Goal: Information Seeking & Learning: Learn about a topic

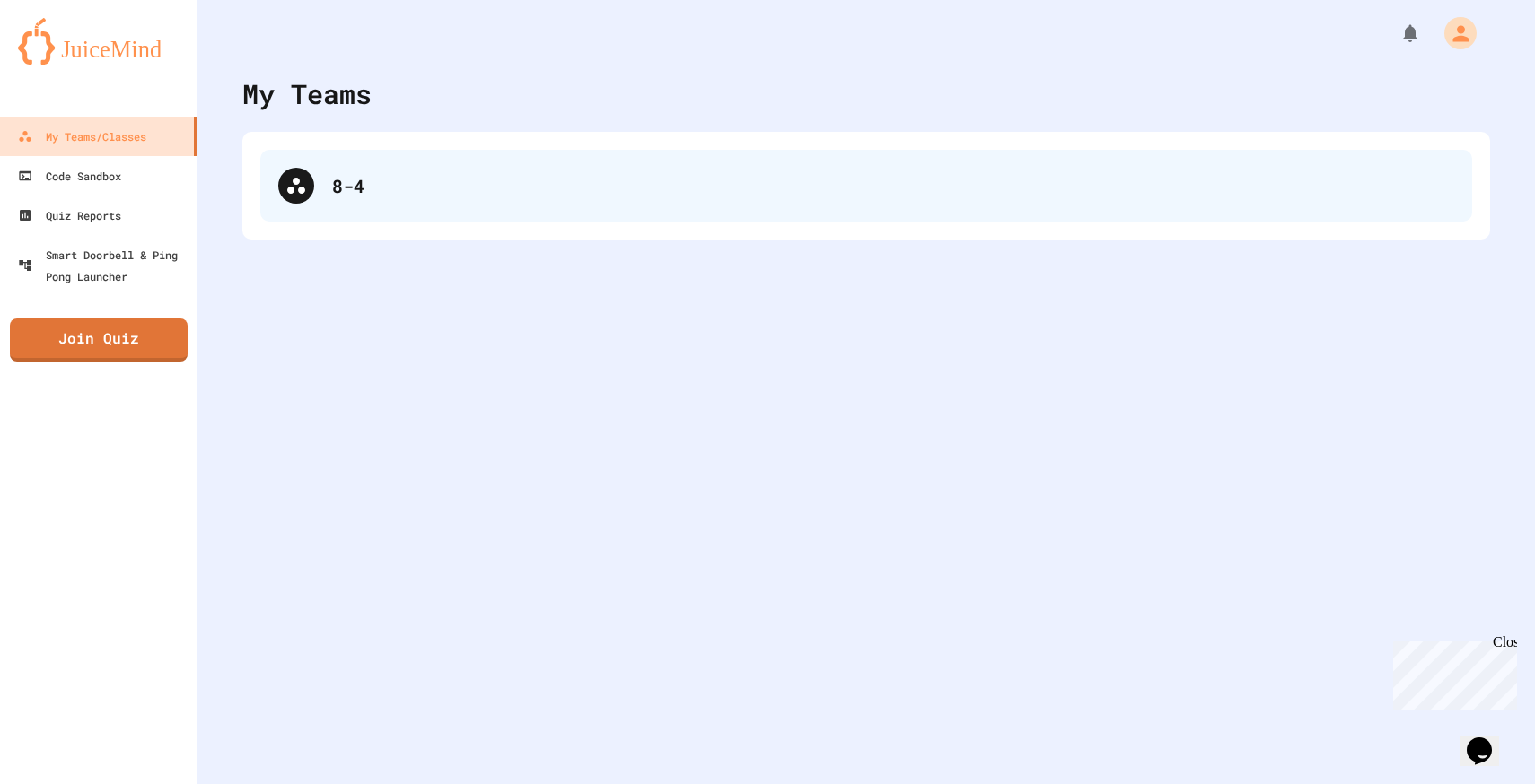
click at [309, 177] on div at bounding box center [296, 186] width 36 height 36
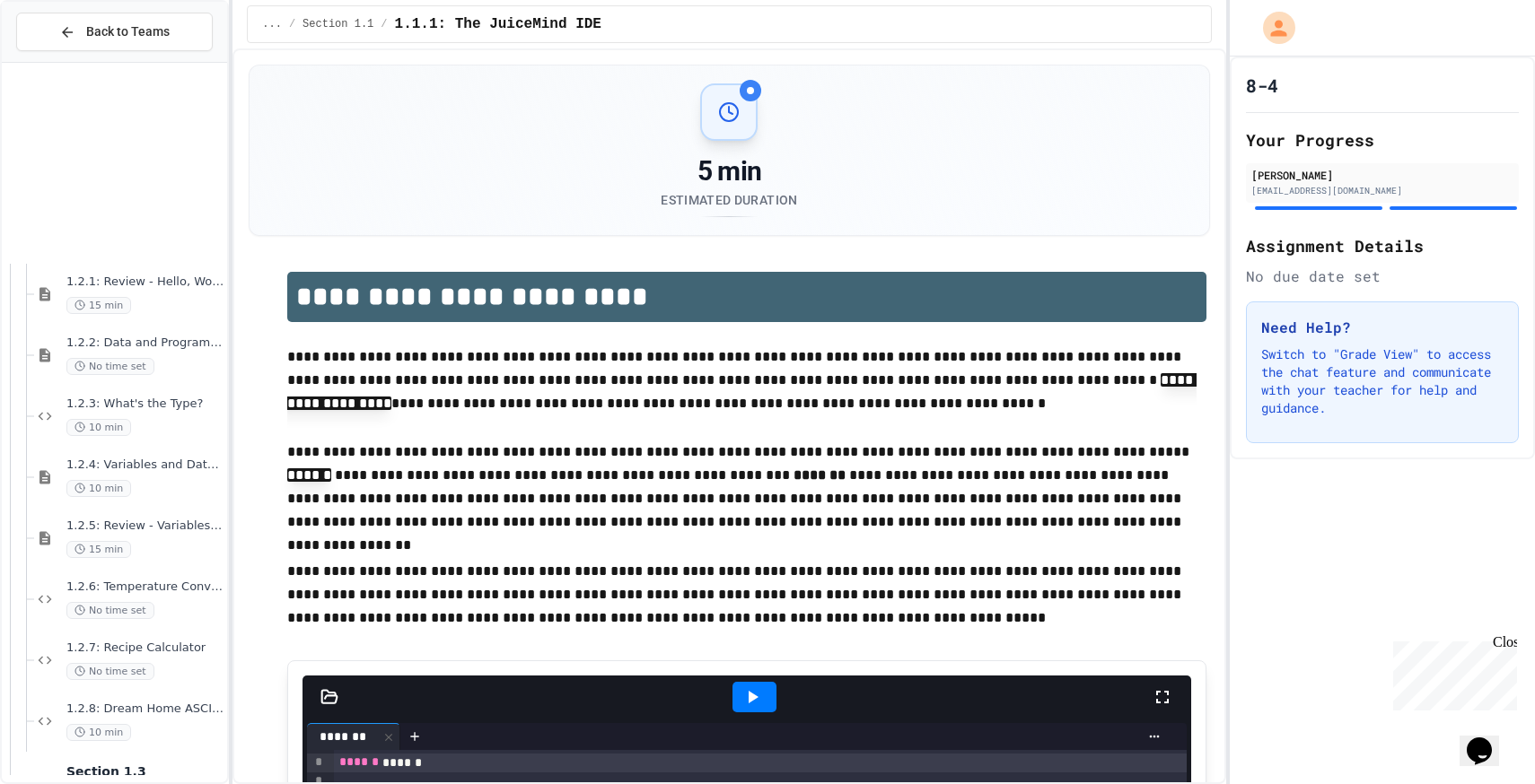
scroll to position [780, 0]
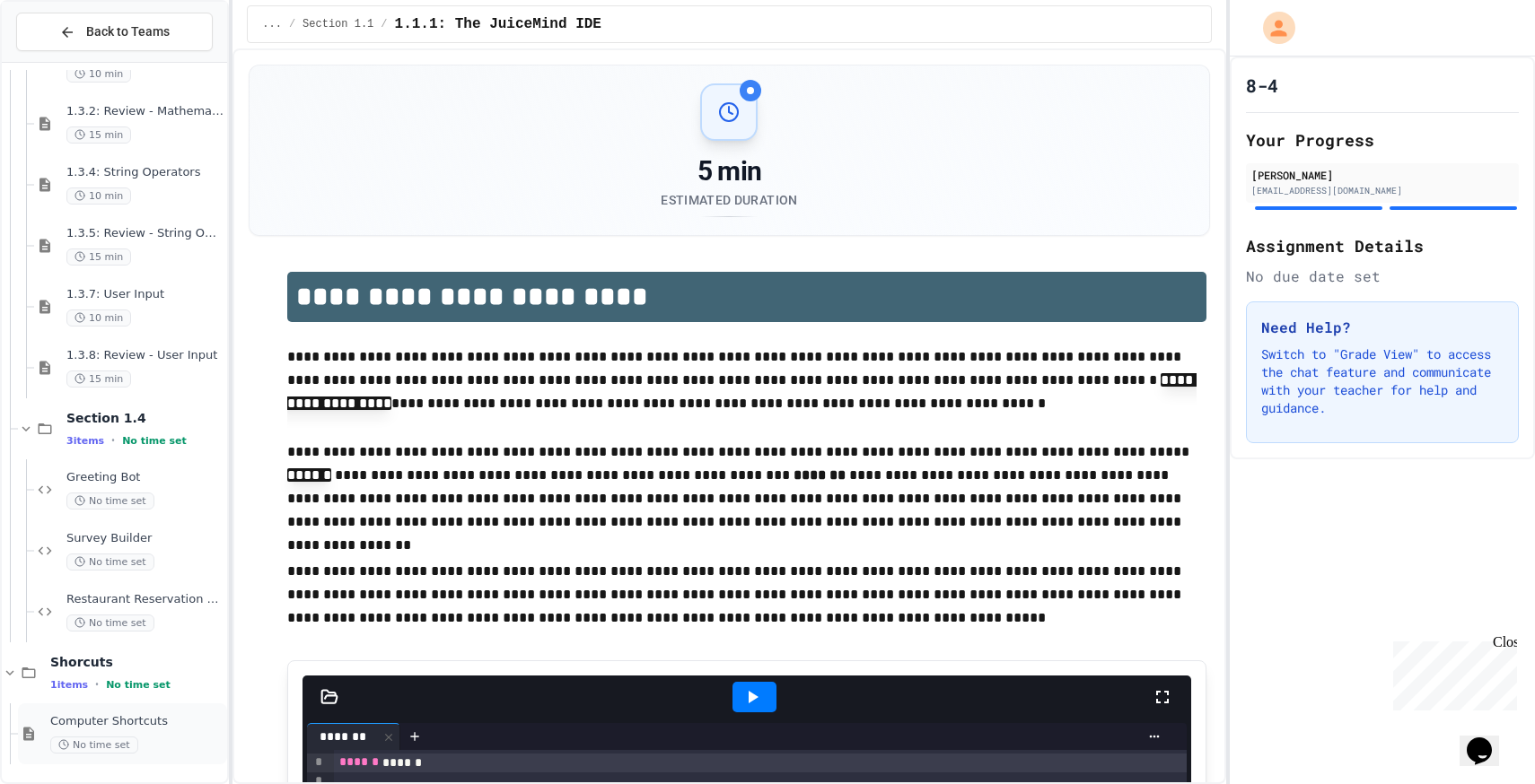
click at [92, 715] on span "Computer Shortcuts" at bounding box center [137, 721] width 173 height 15
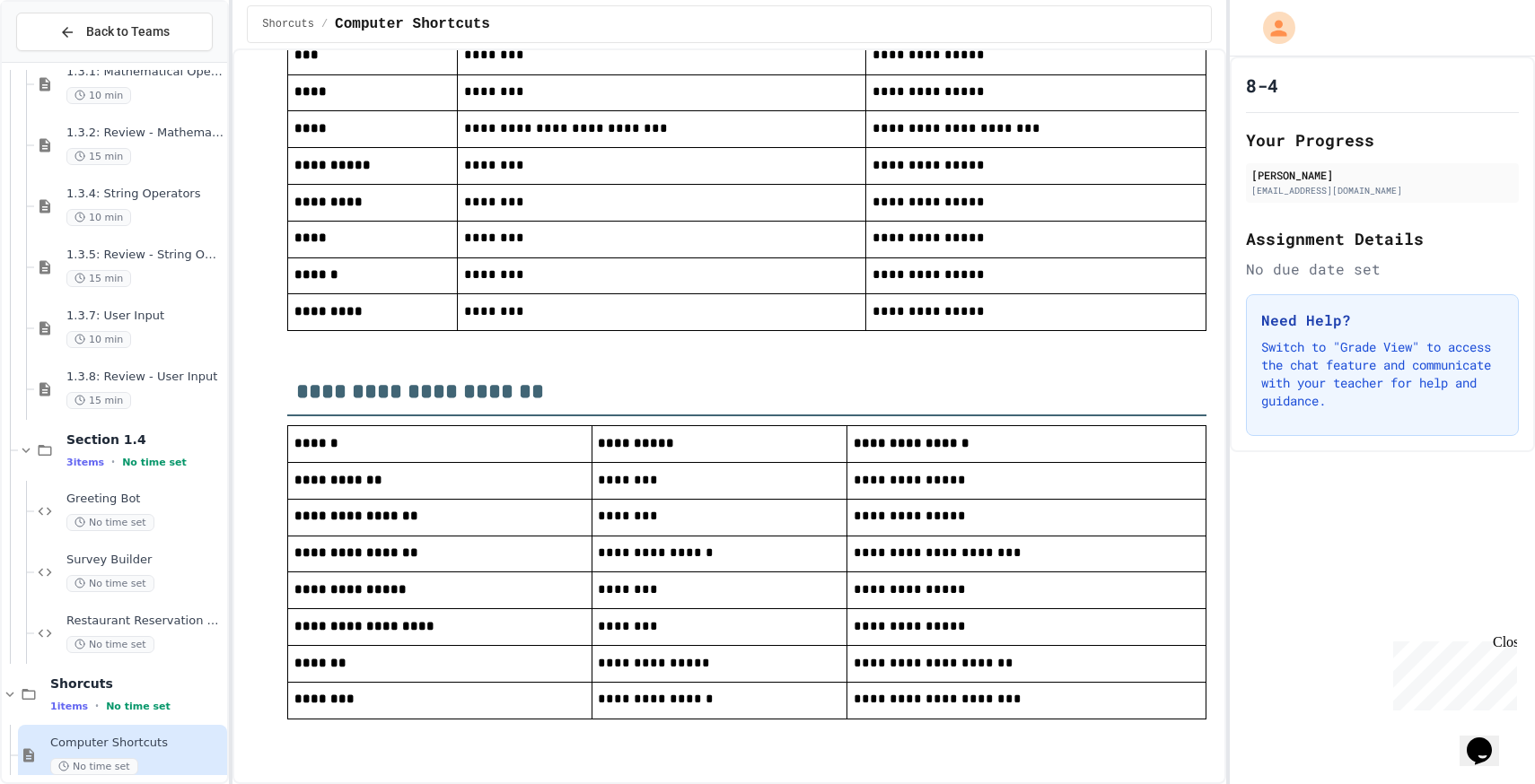
scroll to position [832, 0]
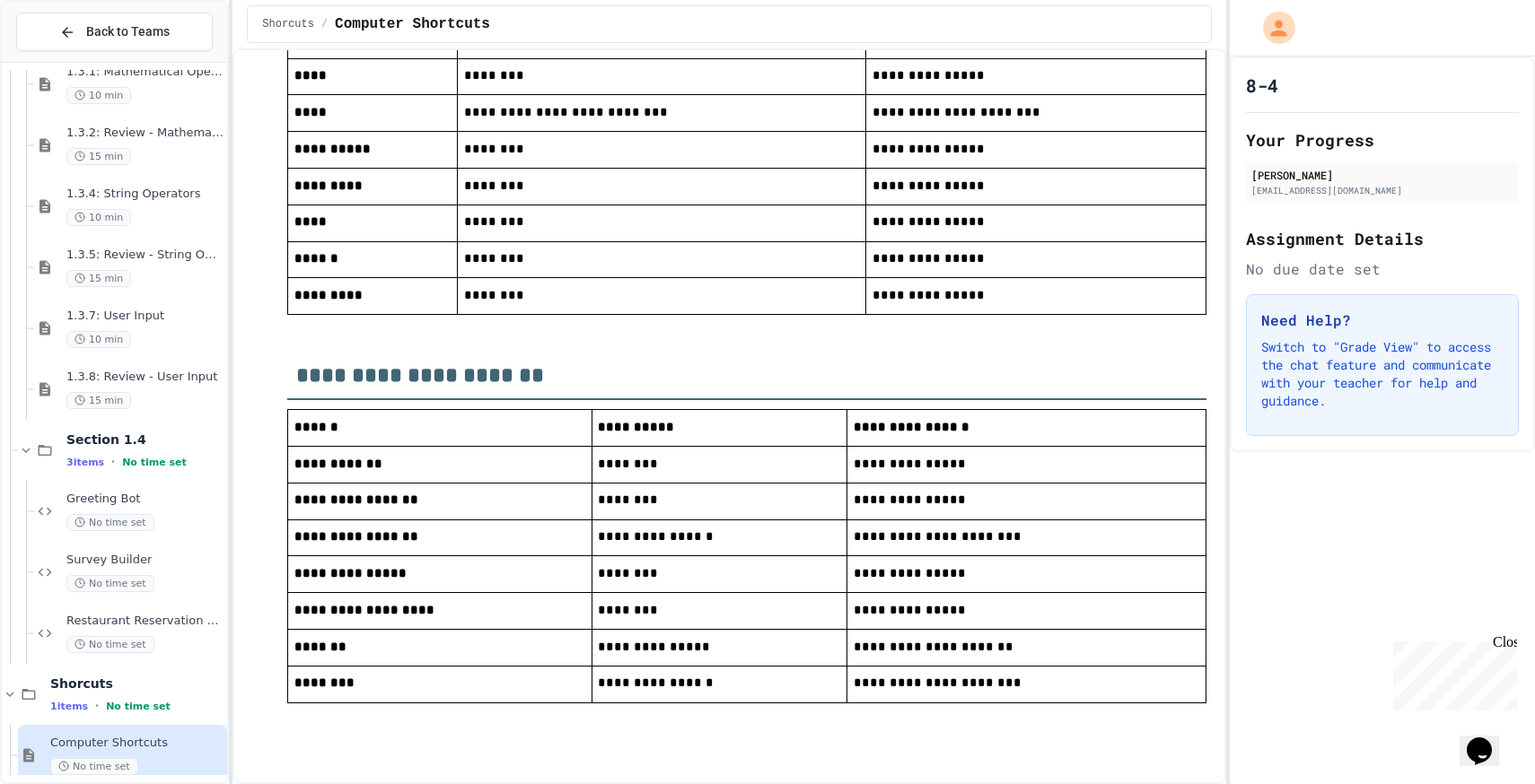
click at [271, 149] on div "**********" at bounding box center [729, 30] width 960 height 1477
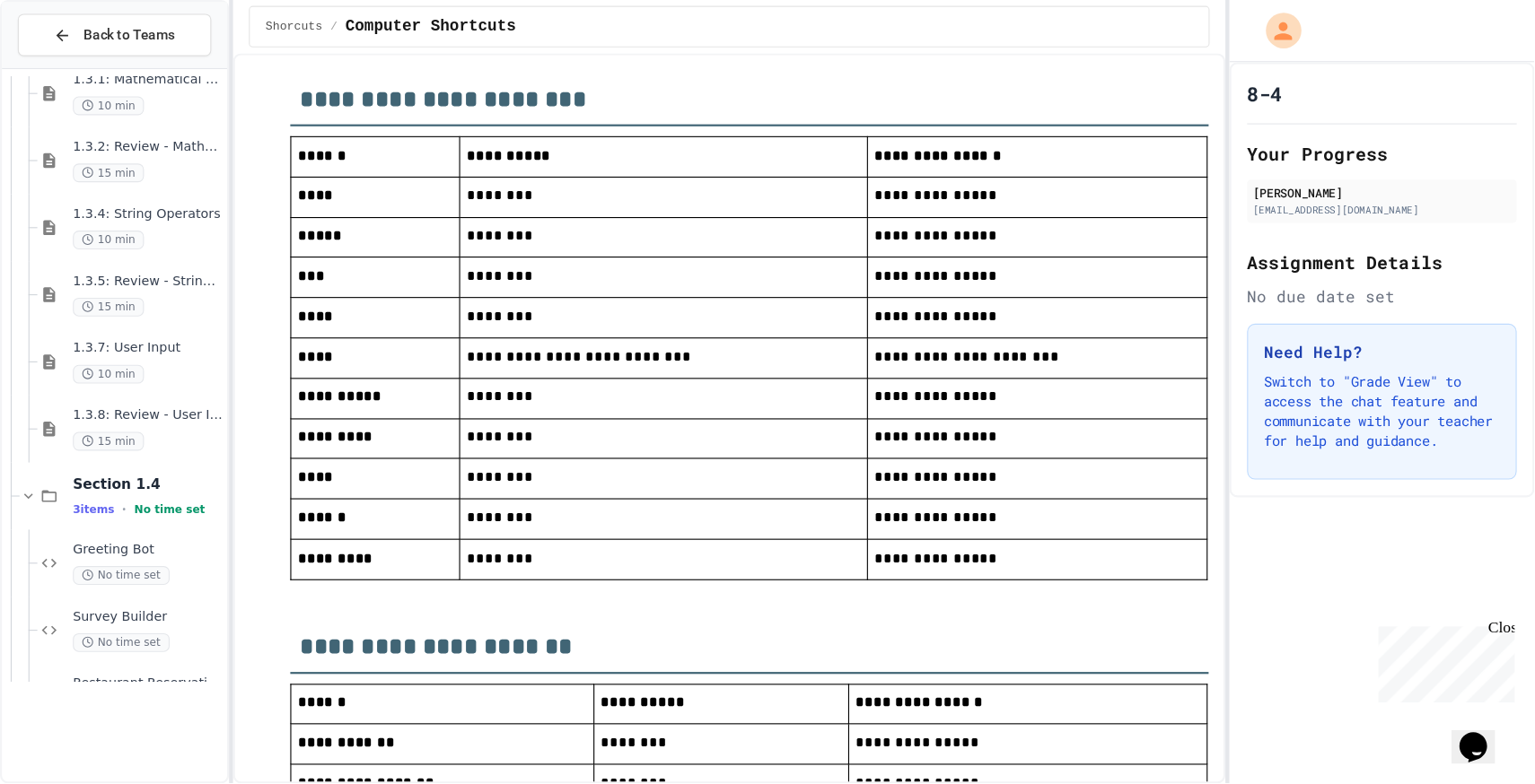
scroll to position [580, 0]
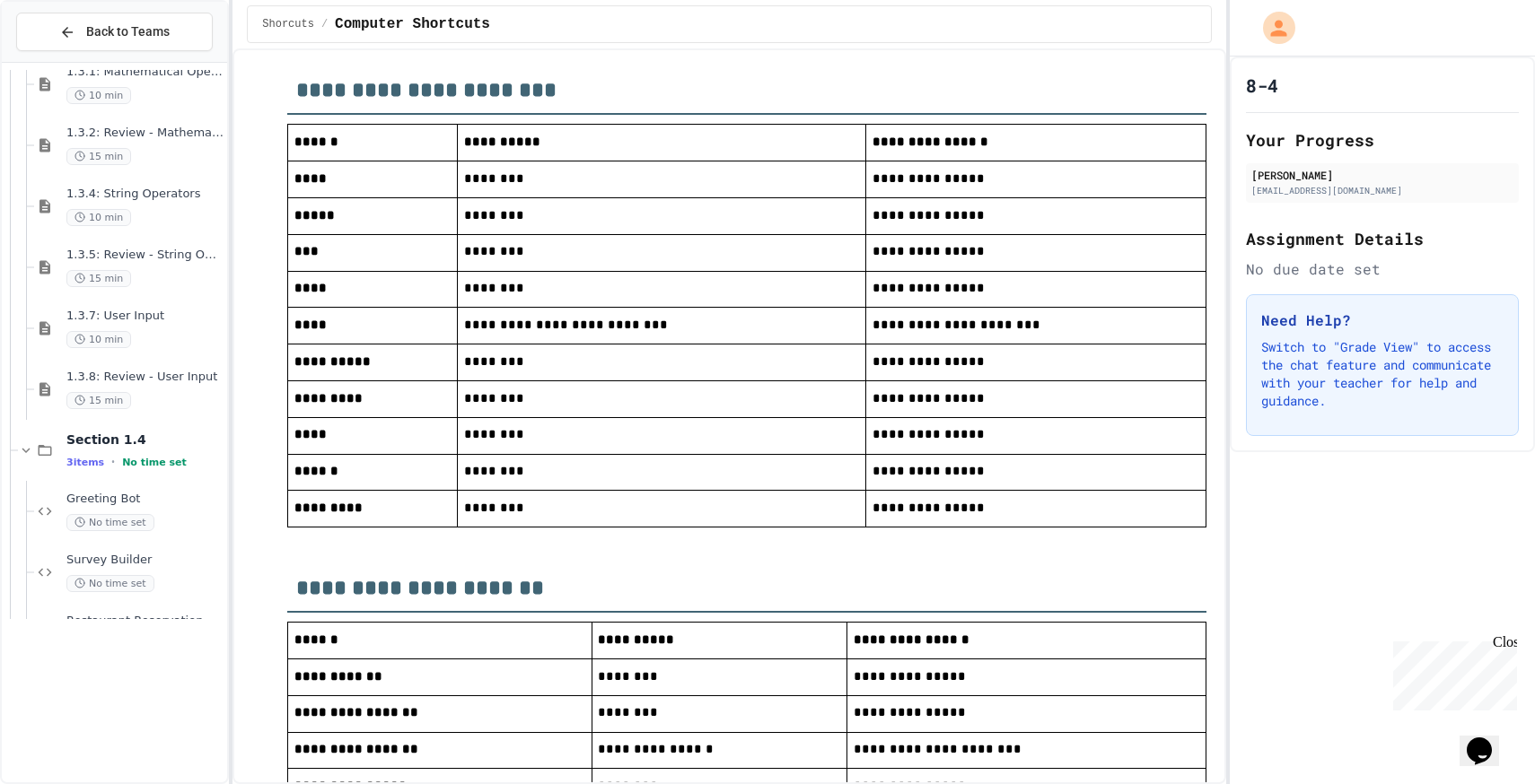
click at [524, 440] on span "********" at bounding box center [494, 434] width 60 height 13
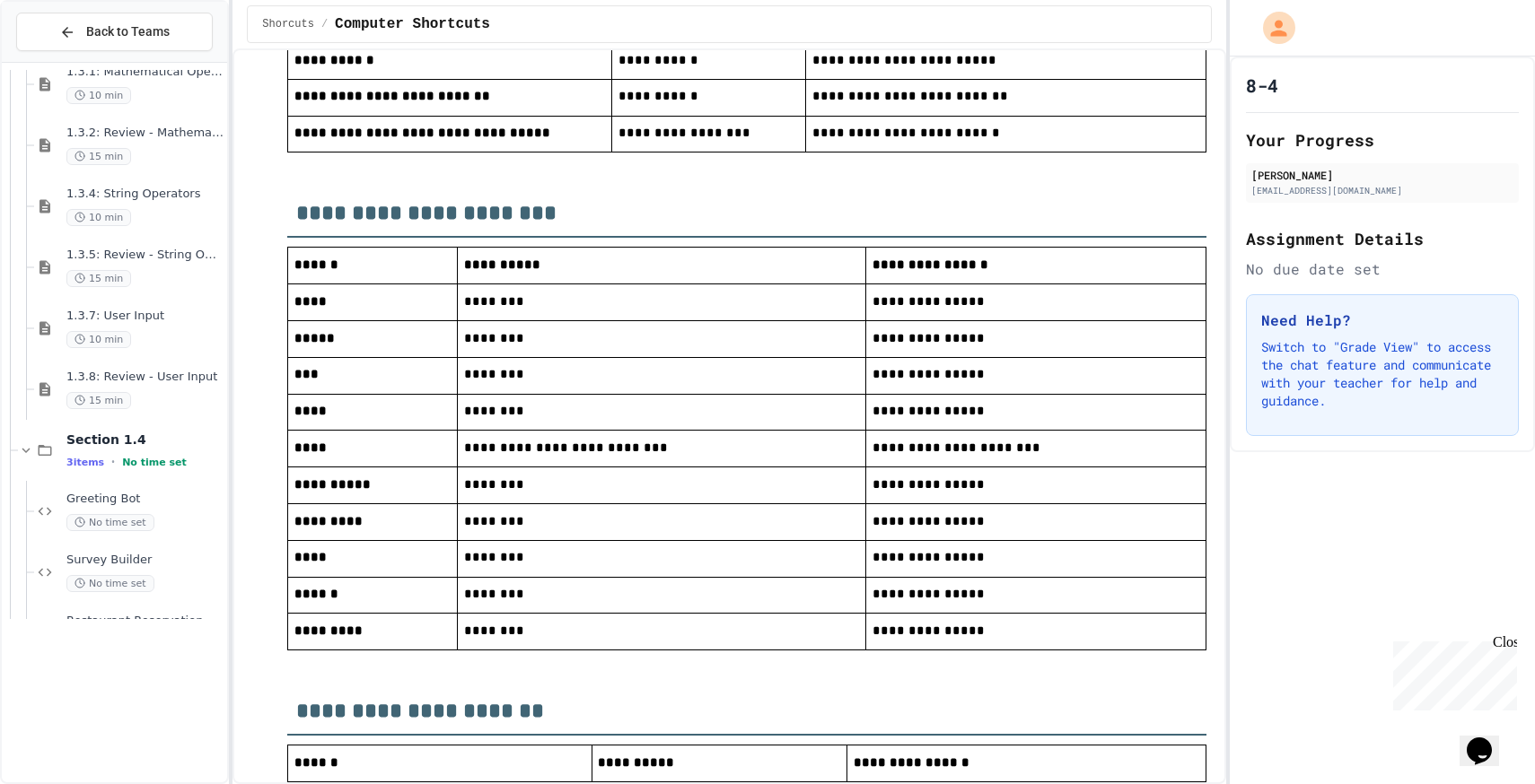
scroll to position [454, 0]
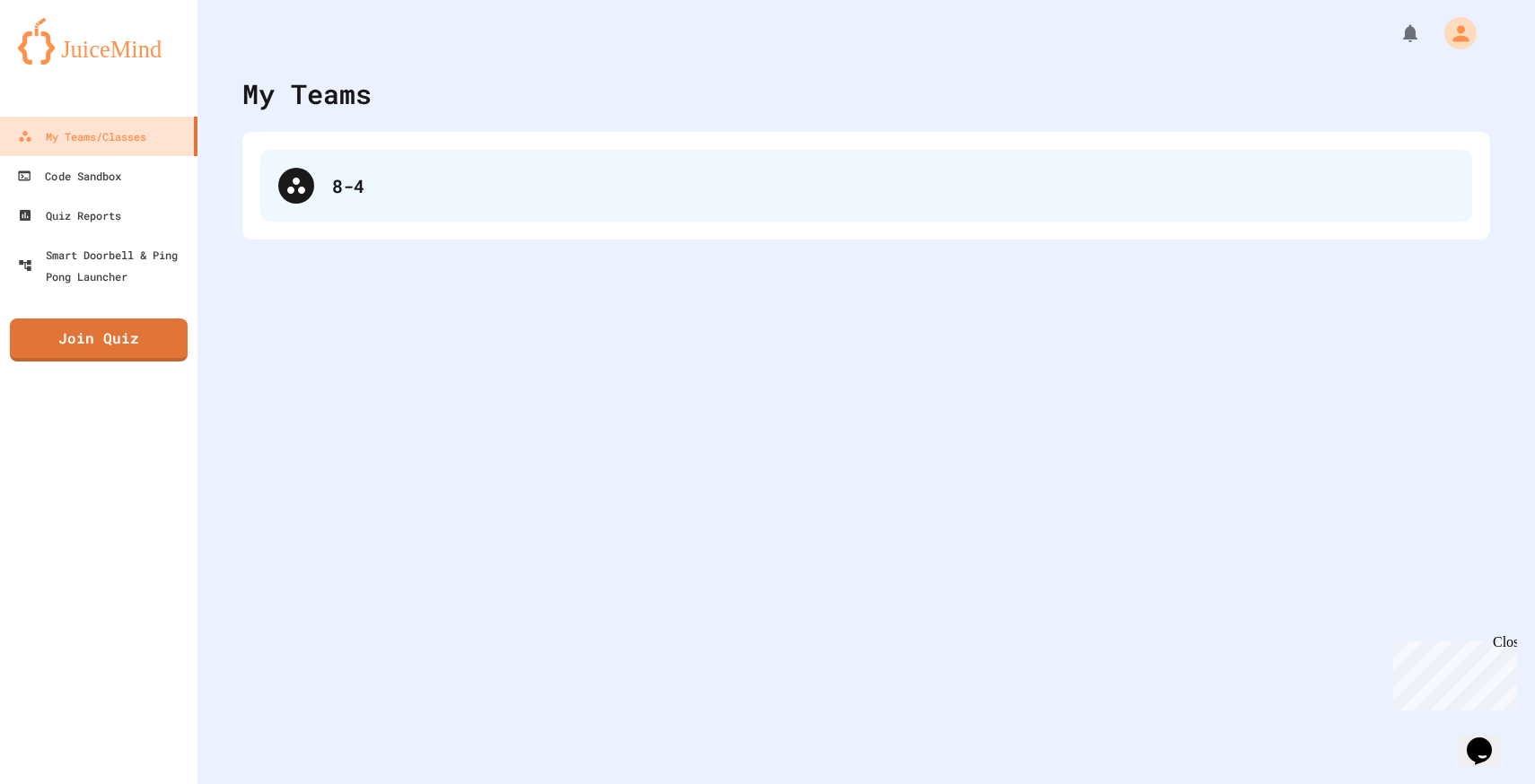
click at [292, 159] on div "8-4" at bounding box center [866, 186] width 1212 height 72
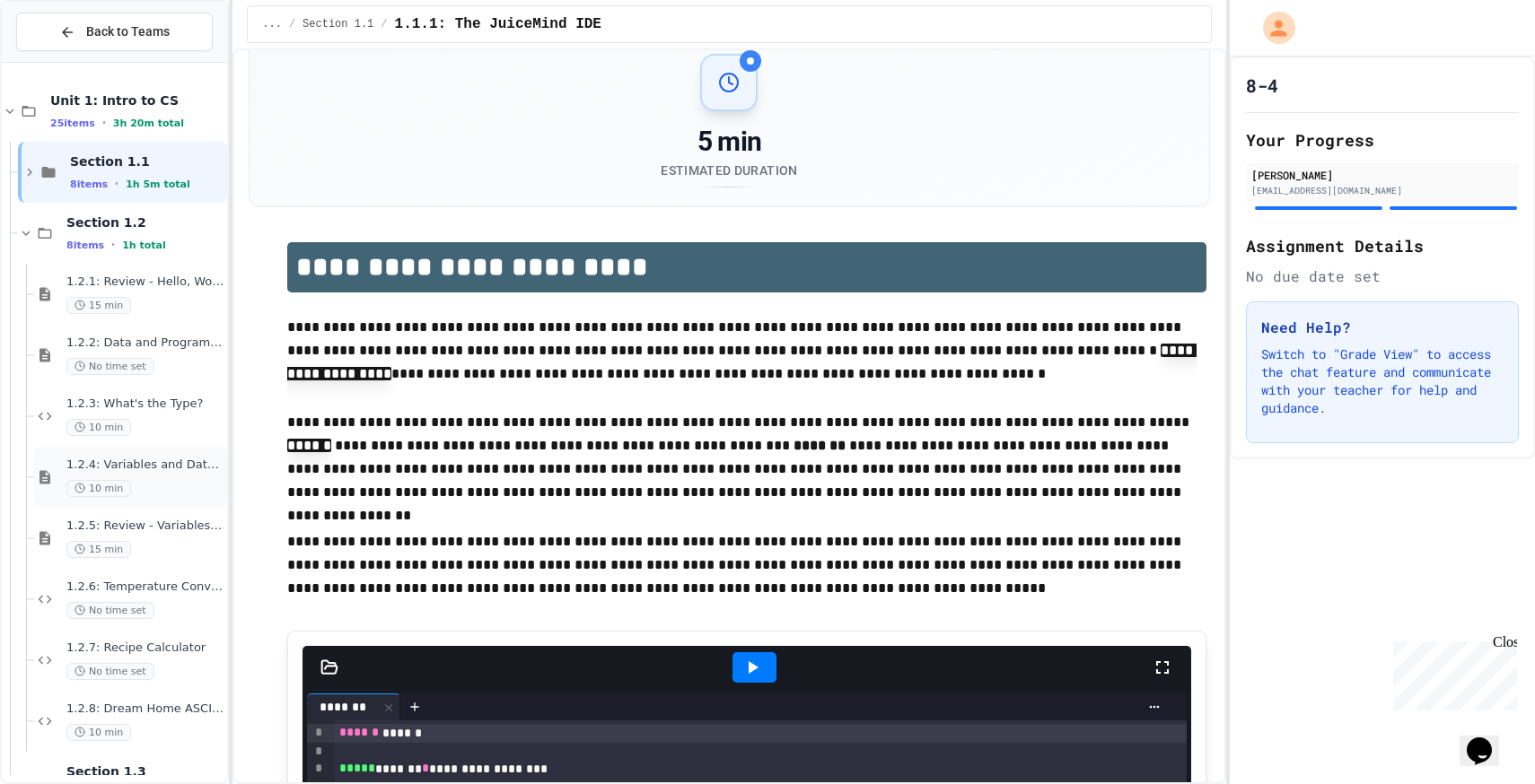
scroll to position [39, 0]
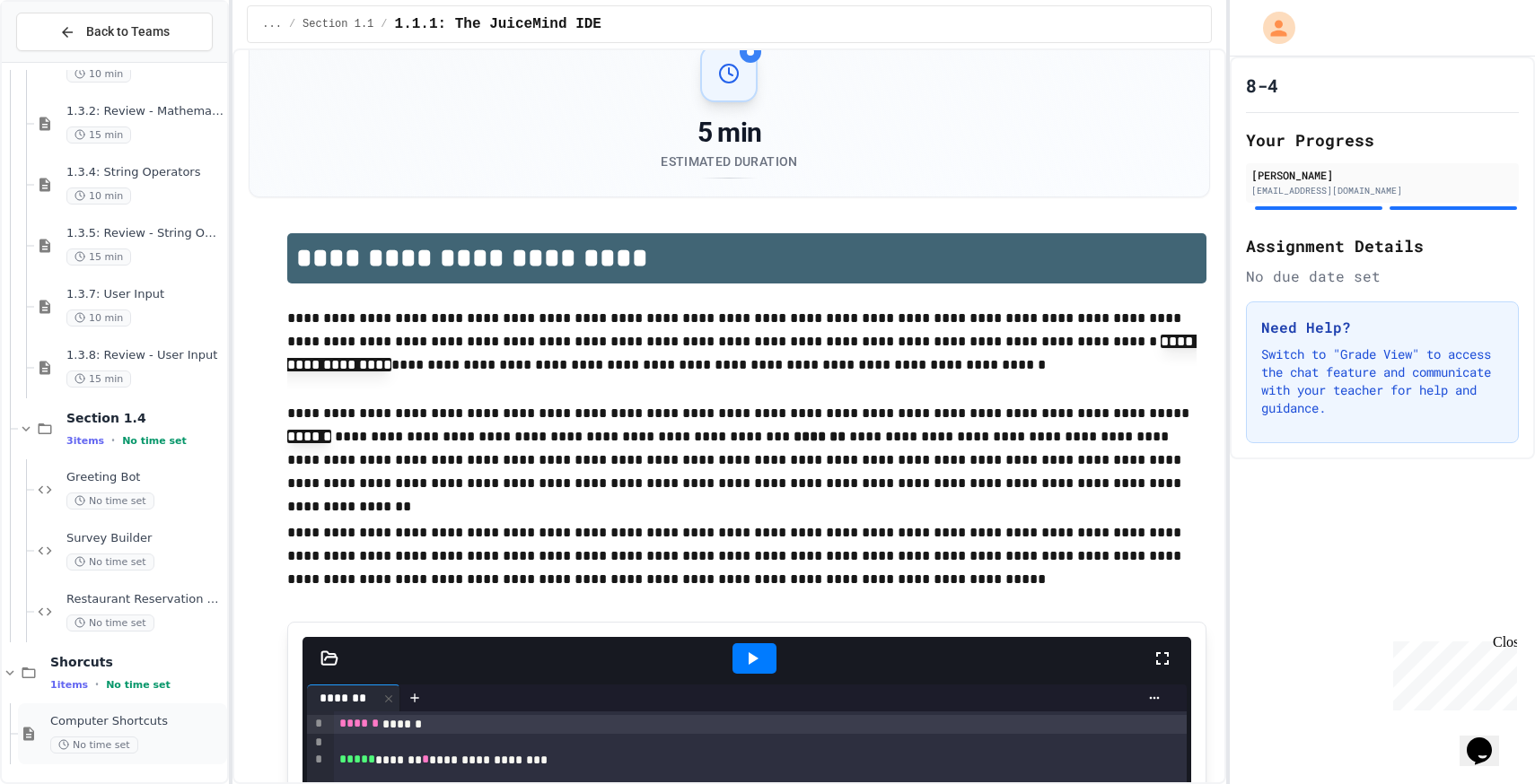
click at [69, 726] on span "Computer Shortcuts" at bounding box center [137, 721] width 173 height 15
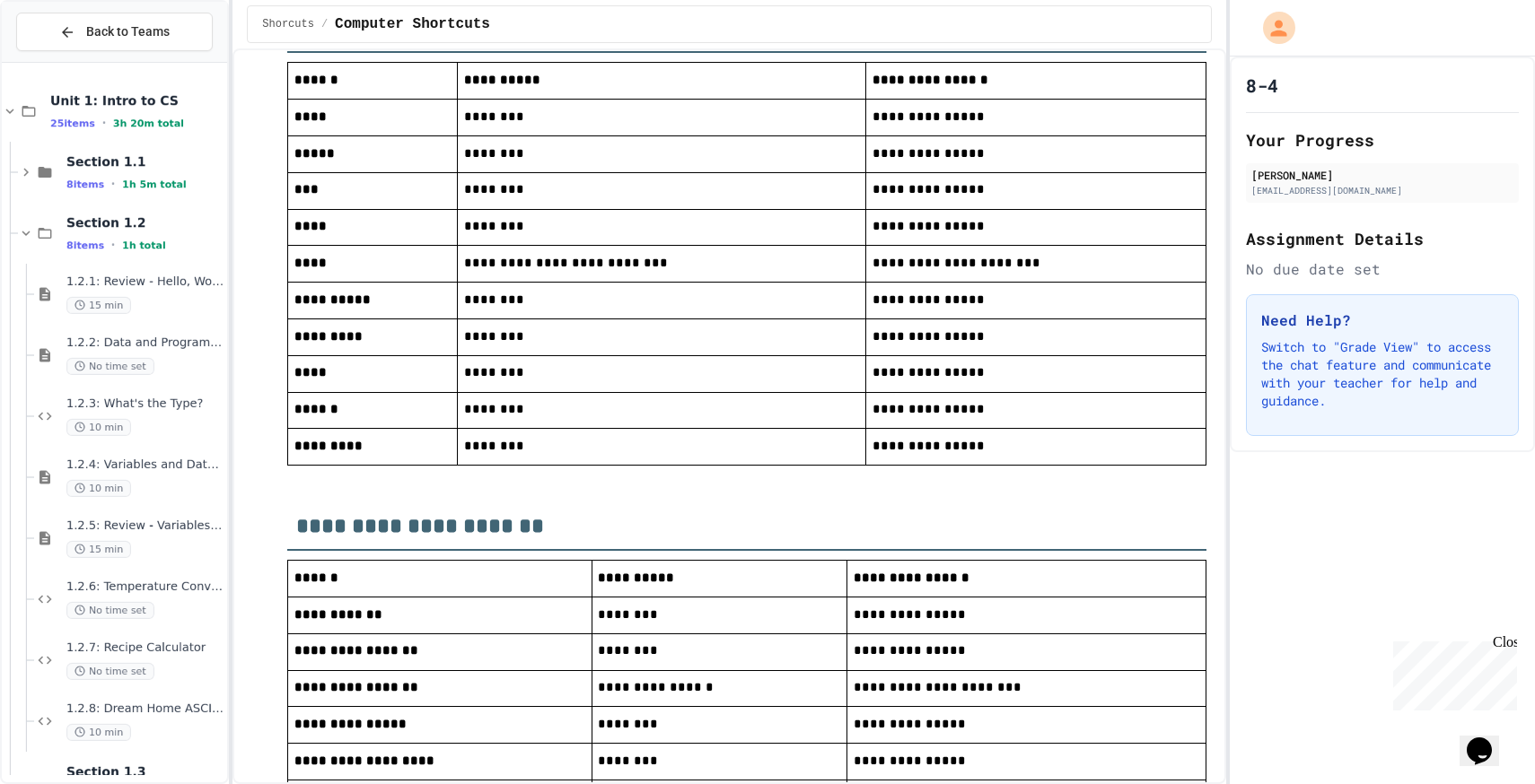
scroll to position [832, 0]
